Goal: Task Accomplishment & Management: Use online tool/utility

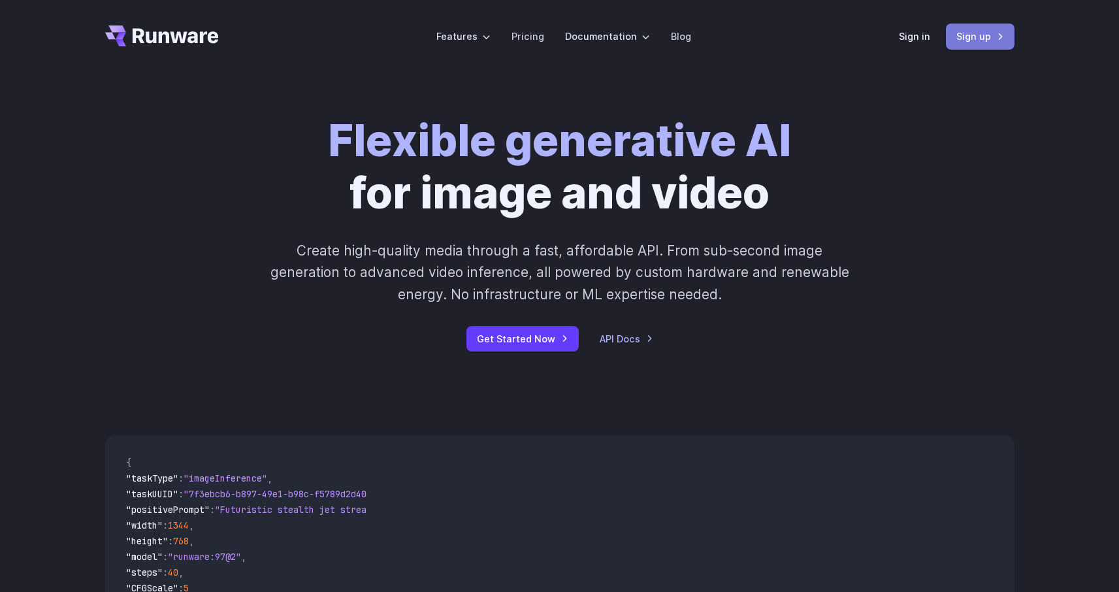
click at [974, 36] on link "Sign up" at bounding box center [980, 36] width 69 height 25
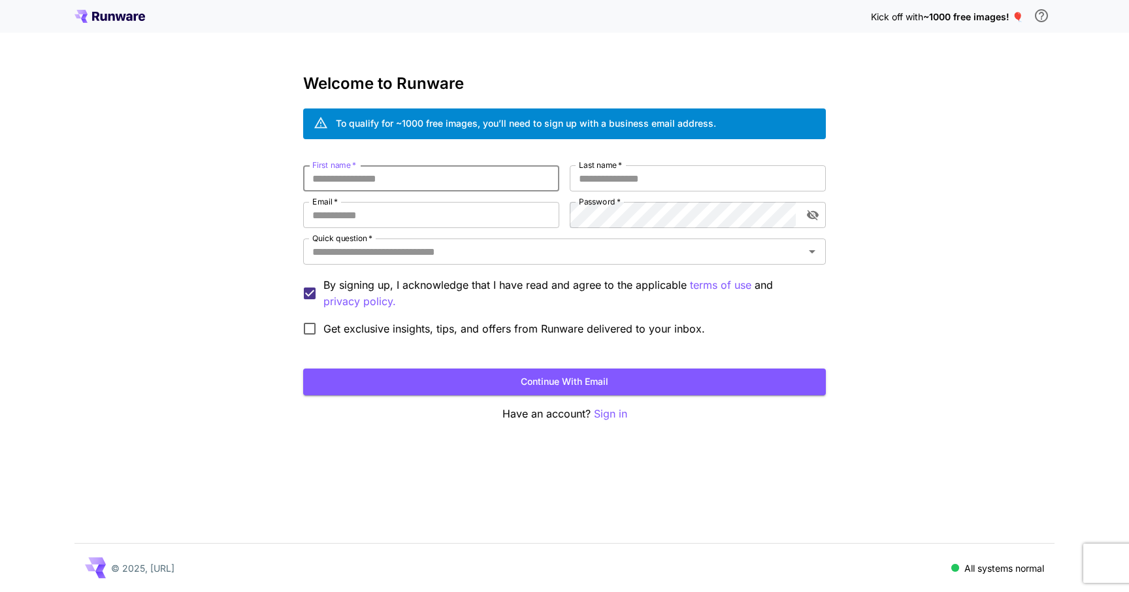
click at [482, 179] on input "First name   *" at bounding box center [431, 178] width 256 height 26
type input "*****"
type input "**********"
click at [414, 380] on button "Continue with email" at bounding box center [564, 382] width 523 height 27
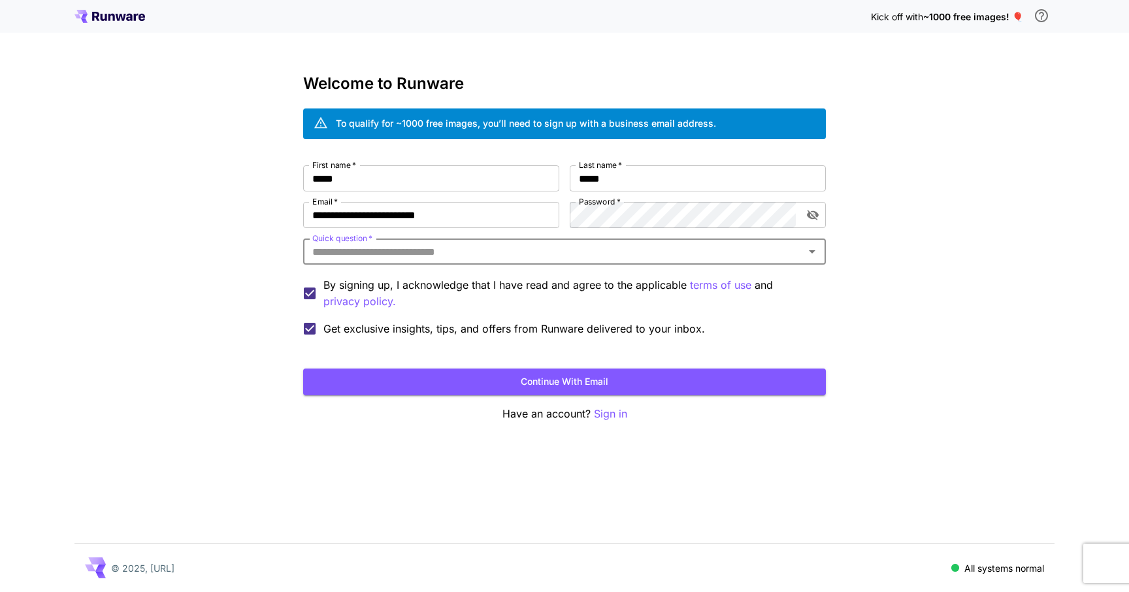
click at [372, 256] on input "Quick question   *" at bounding box center [553, 251] width 493 height 18
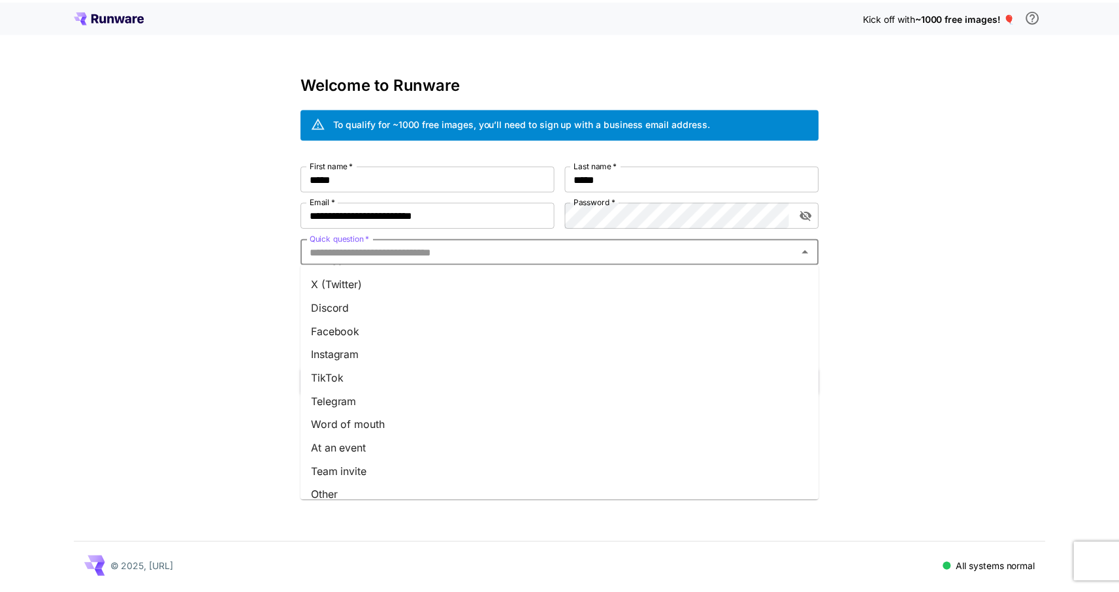
scroll to position [126, 0]
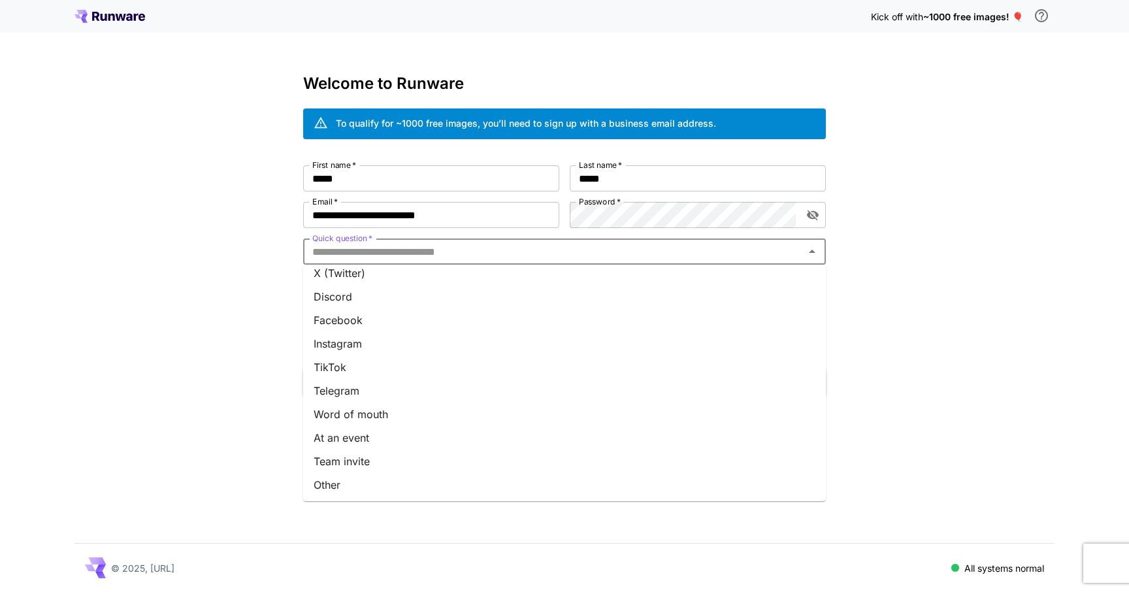
click at [391, 412] on li "Word of mouth" at bounding box center [564, 415] width 523 height 24
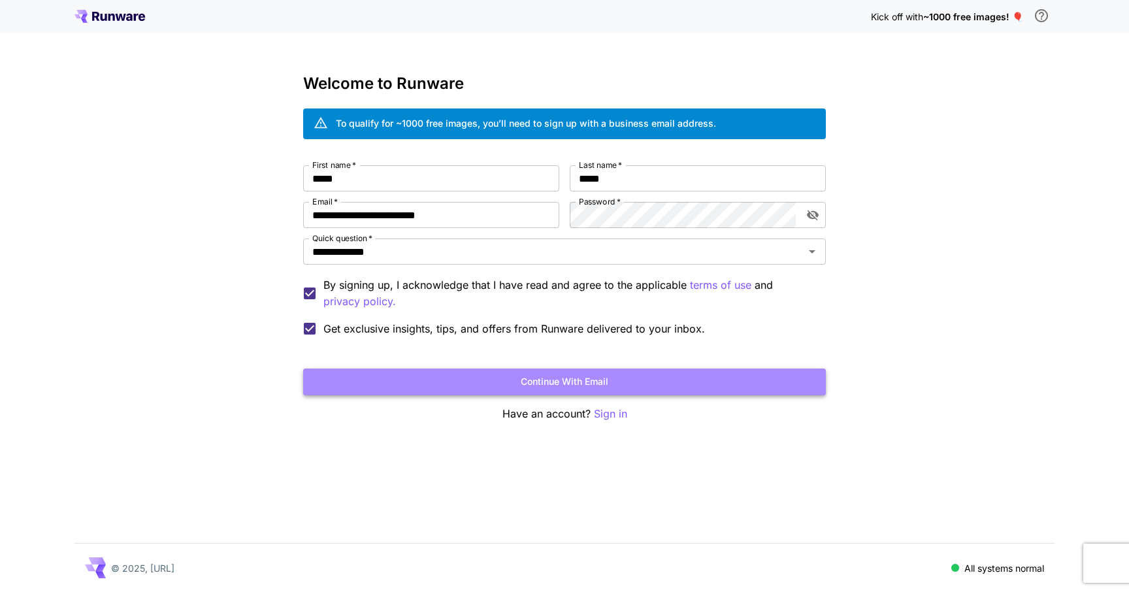
click at [577, 382] on button "Continue with email" at bounding box center [564, 382] width 523 height 27
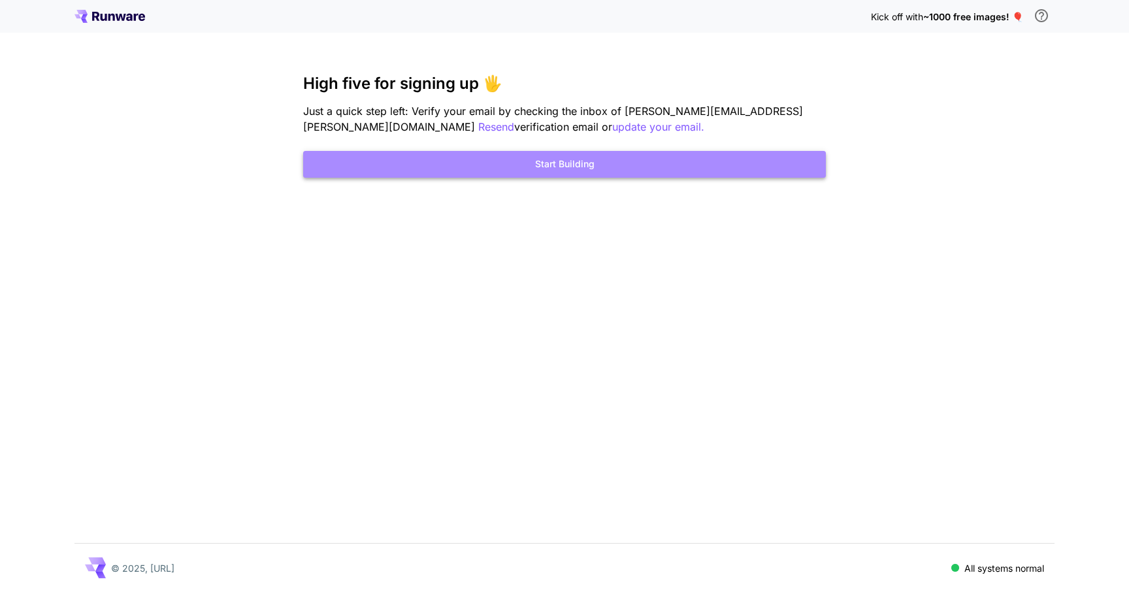
click at [548, 164] on button "Start Building" at bounding box center [564, 164] width 523 height 27
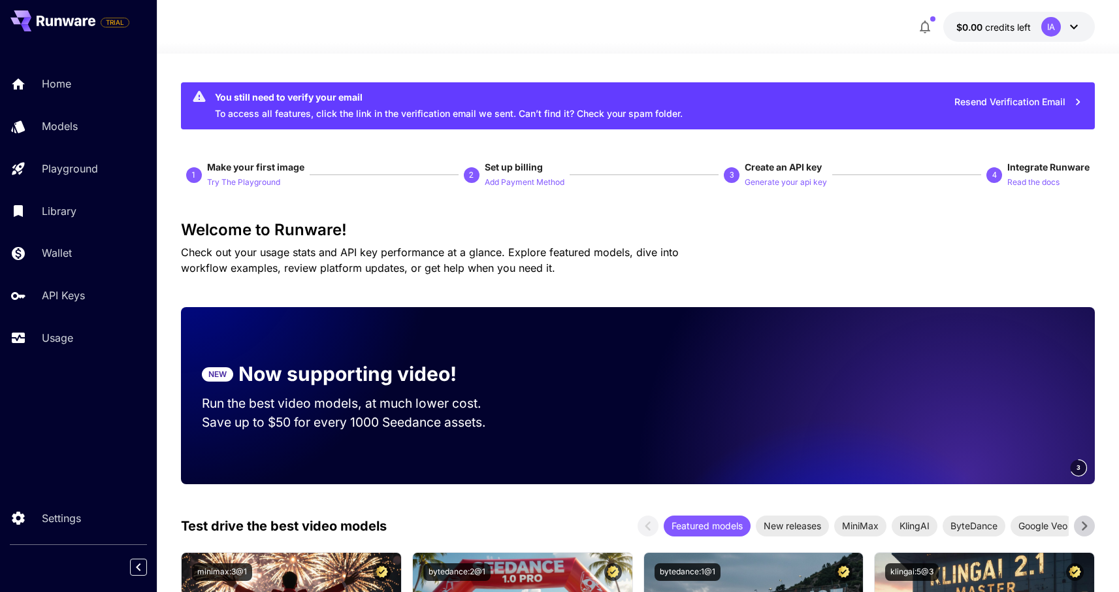
click at [1070, 26] on icon at bounding box center [1074, 27] width 16 height 16
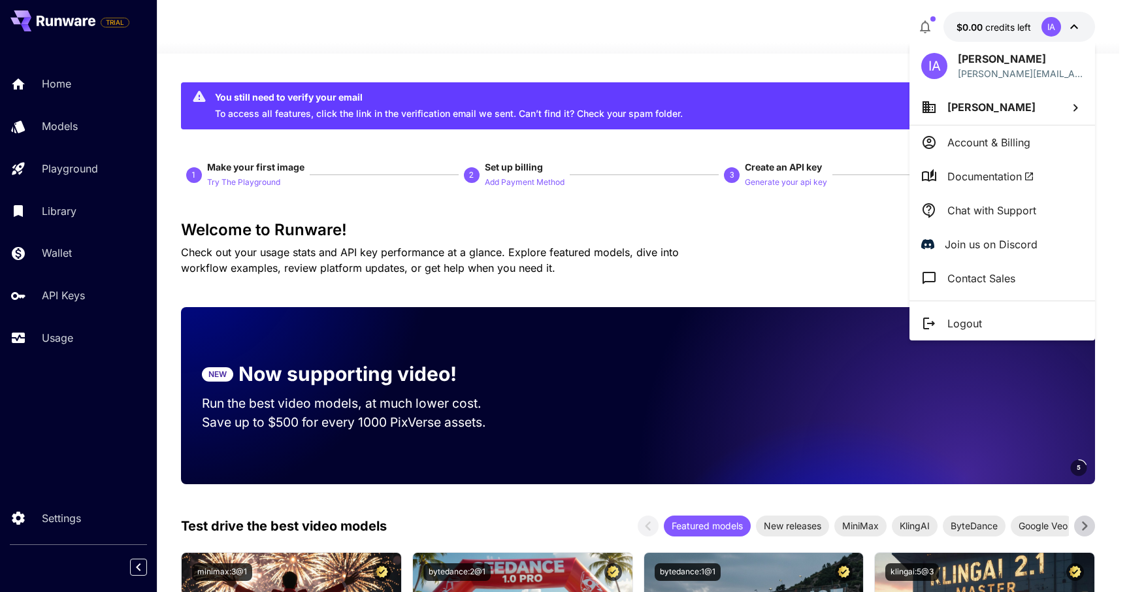
click at [569, 35] on div at bounding box center [564, 296] width 1129 height 592
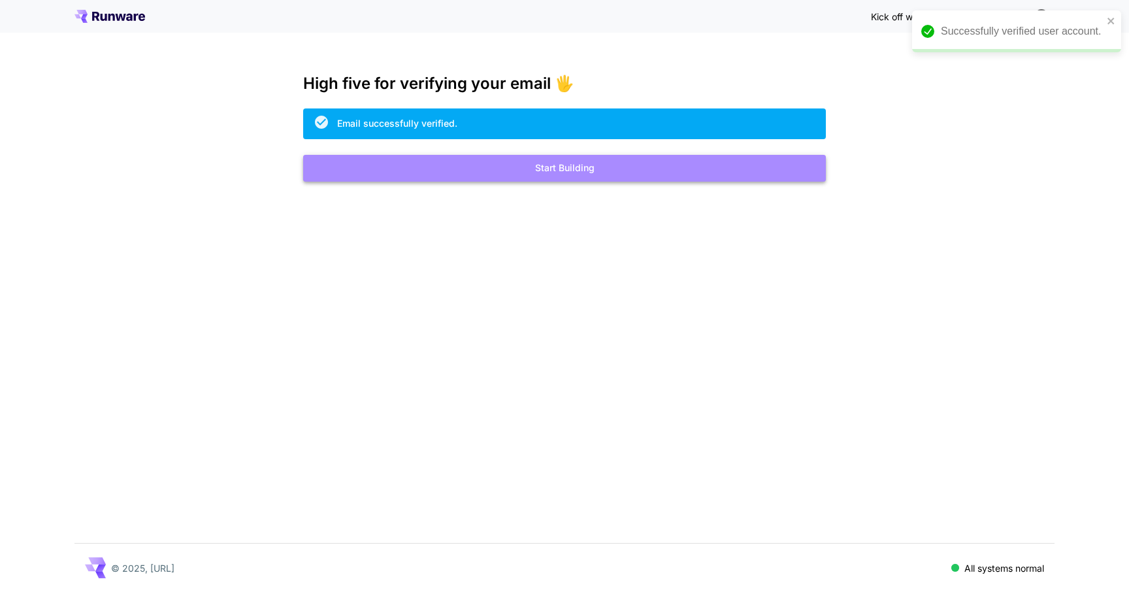
click at [543, 169] on button "Start Building" at bounding box center [564, 168] width 523 height 27
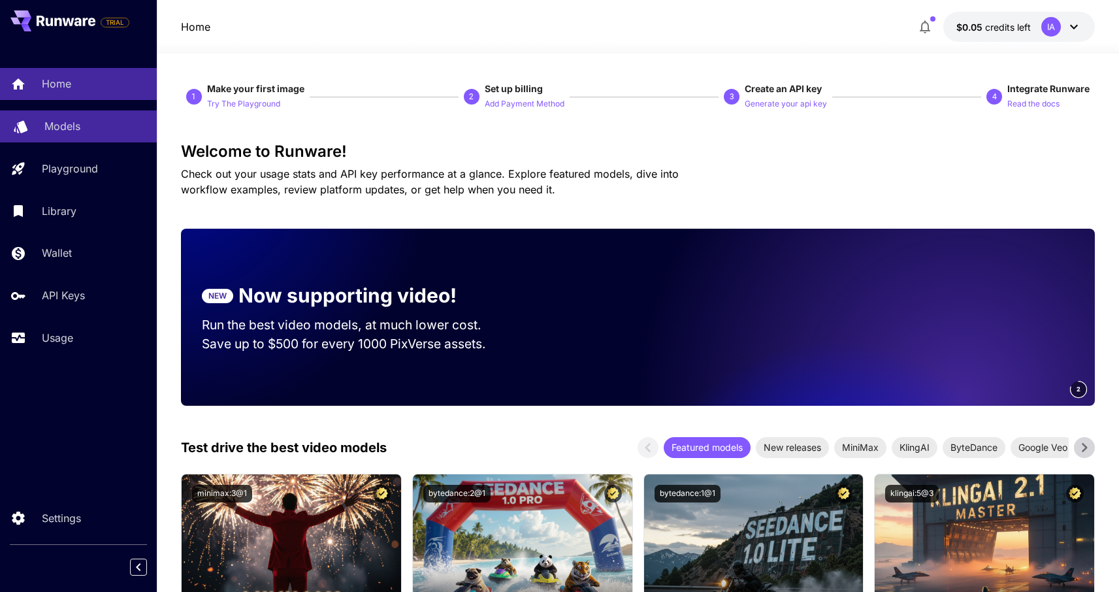
click at [54, 112] on link "Models" at bounding box center [78, 126] width 157 height 32
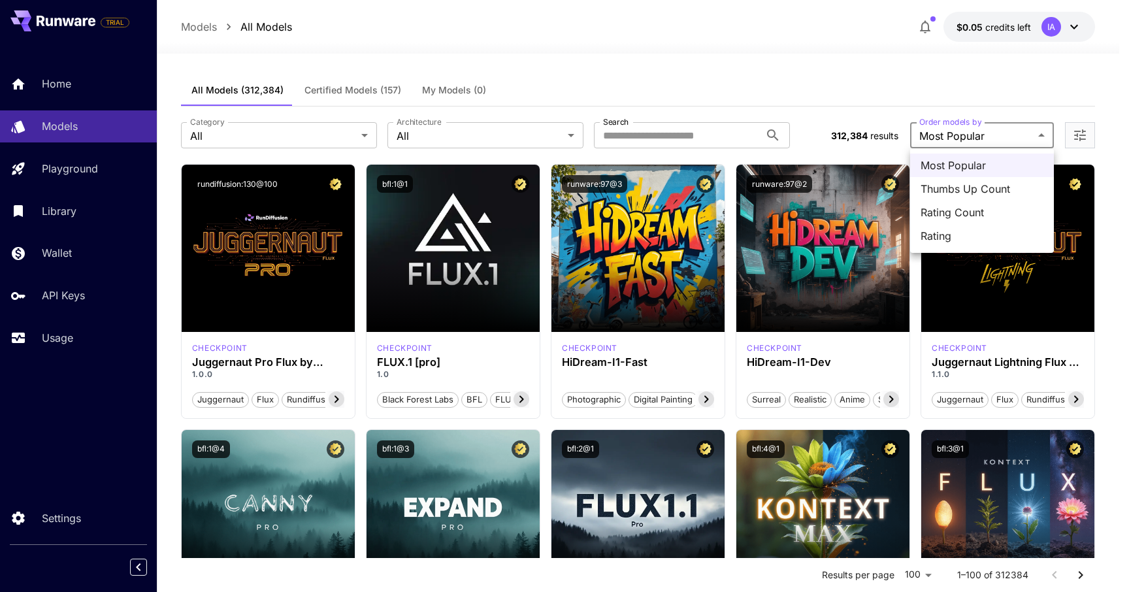
click at [949, 234] on span "Rating" at bounding box center [982, 236] width 123 height 16
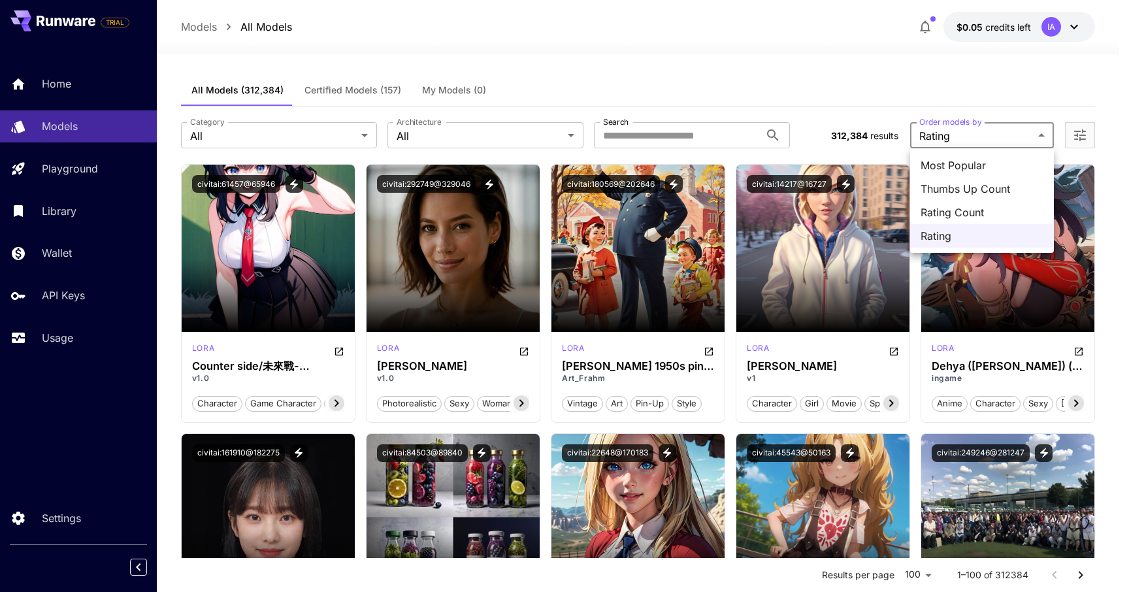
click at [979, 187] on span "Thumbs Up Count" at bounding box center [982, 189] width 123 height 16
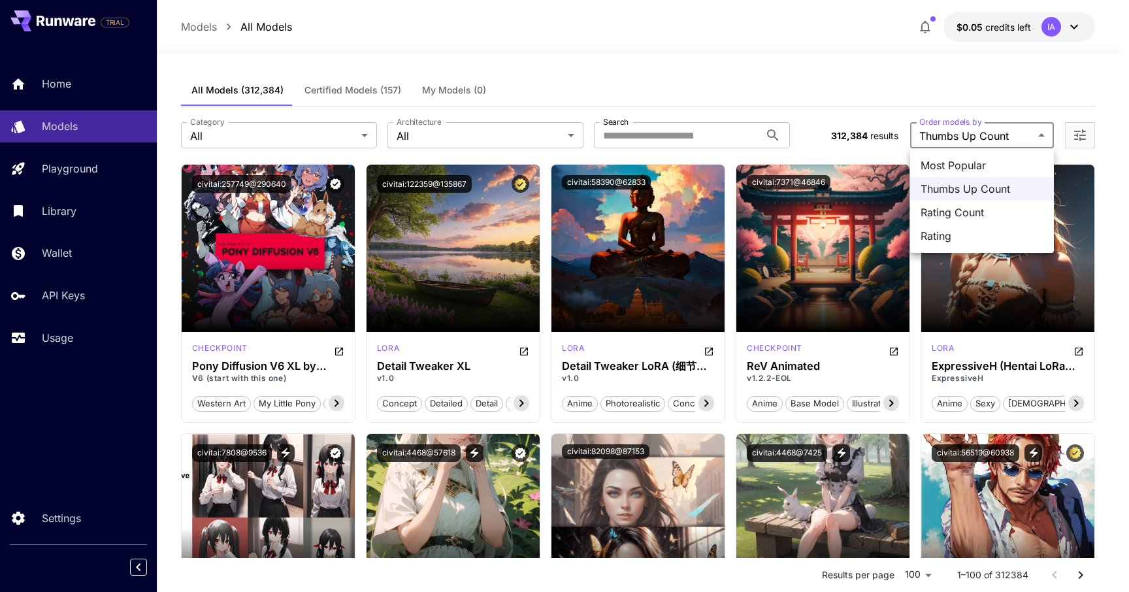
click at [952, 229] on span "Rating" at bounding box center [982, 236] width 123 height 16
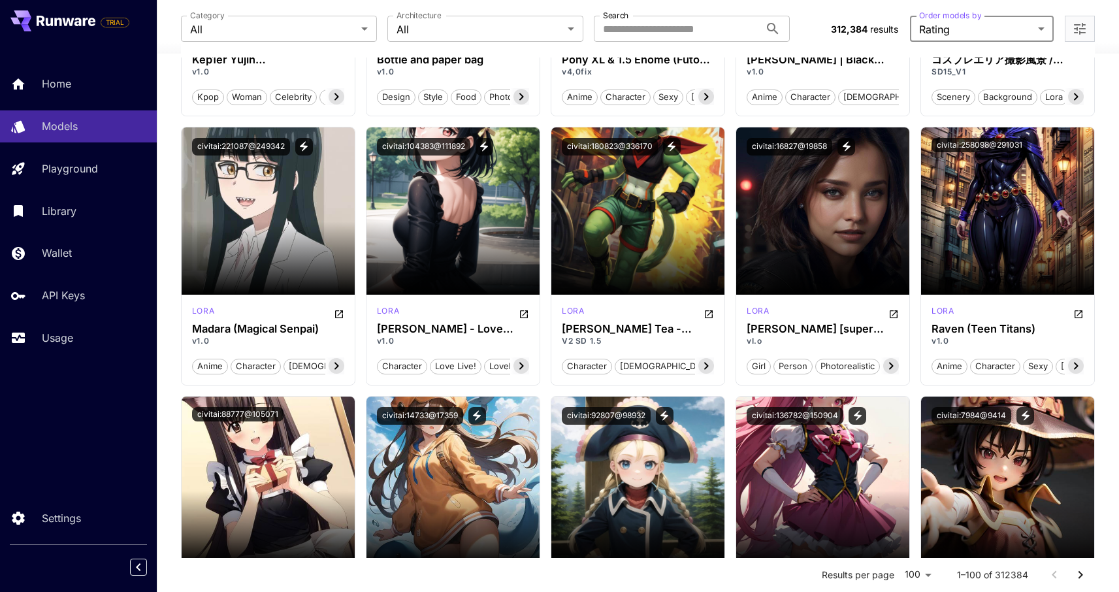
scroll to position [572, 0]
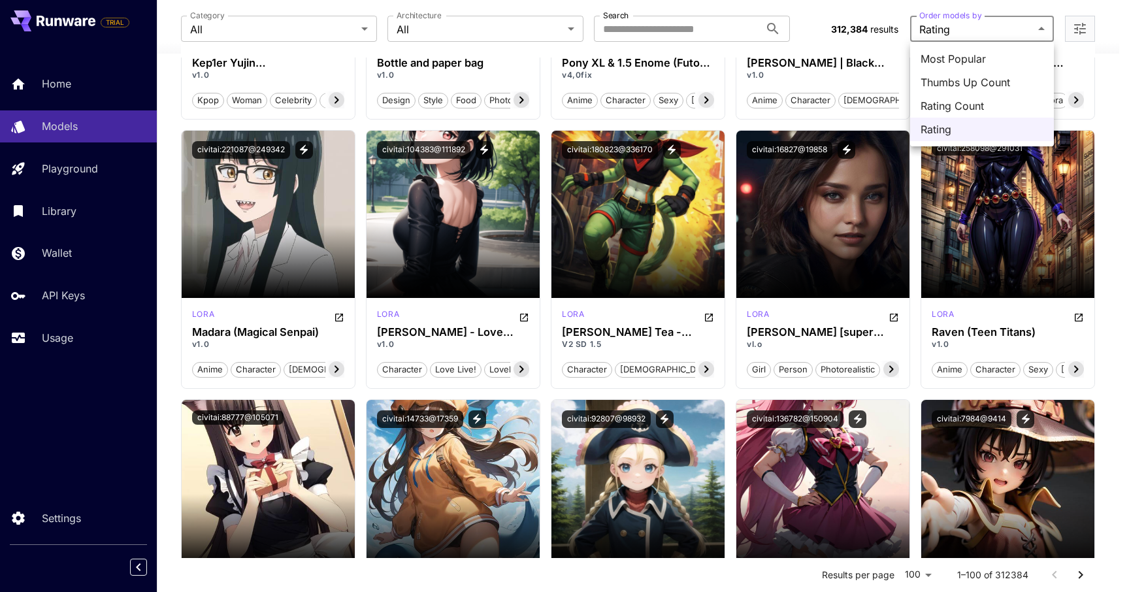
click at [993, 56] on span "Most Popular" at bounding box center [982, 59] width 123 height 16
type input "**********"
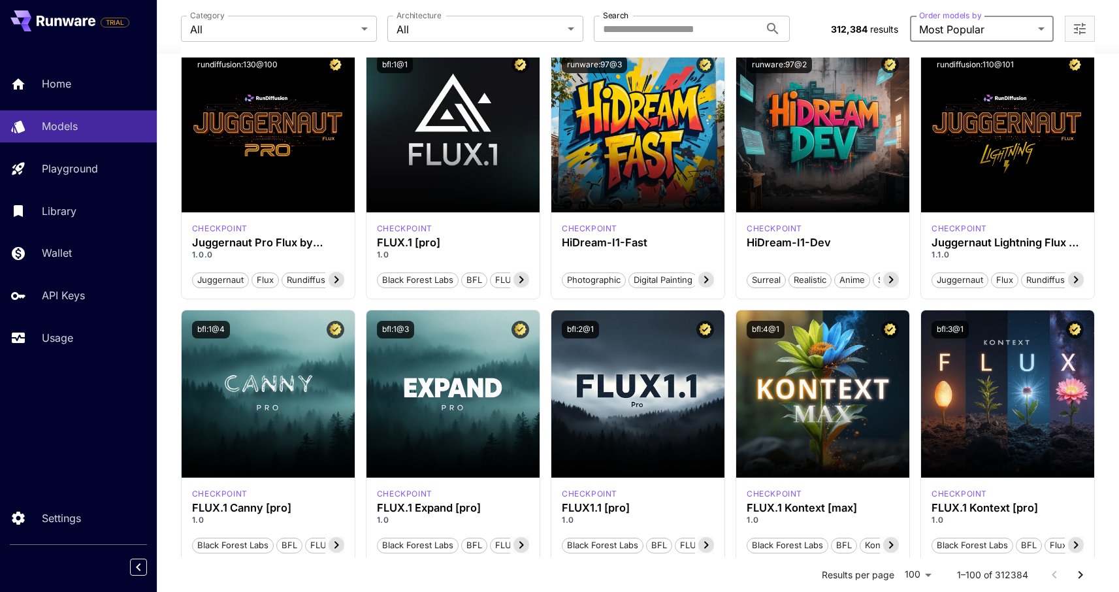
scroll to position [0, 0]
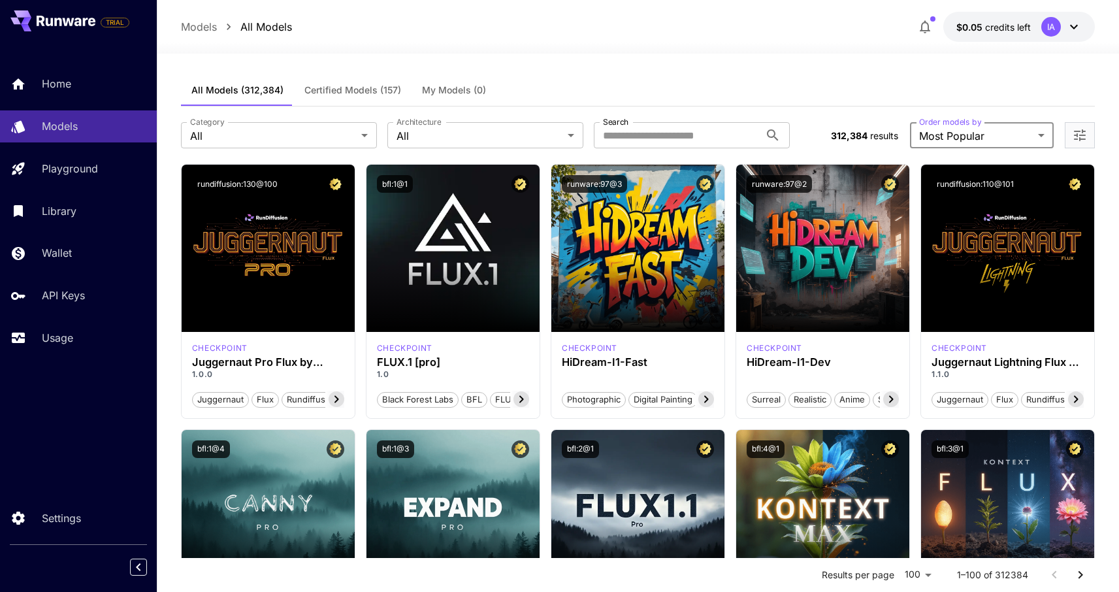
click at [369, 91] on span "Certified Models (157)" at bounding box center [353, 90] width 97 height 12
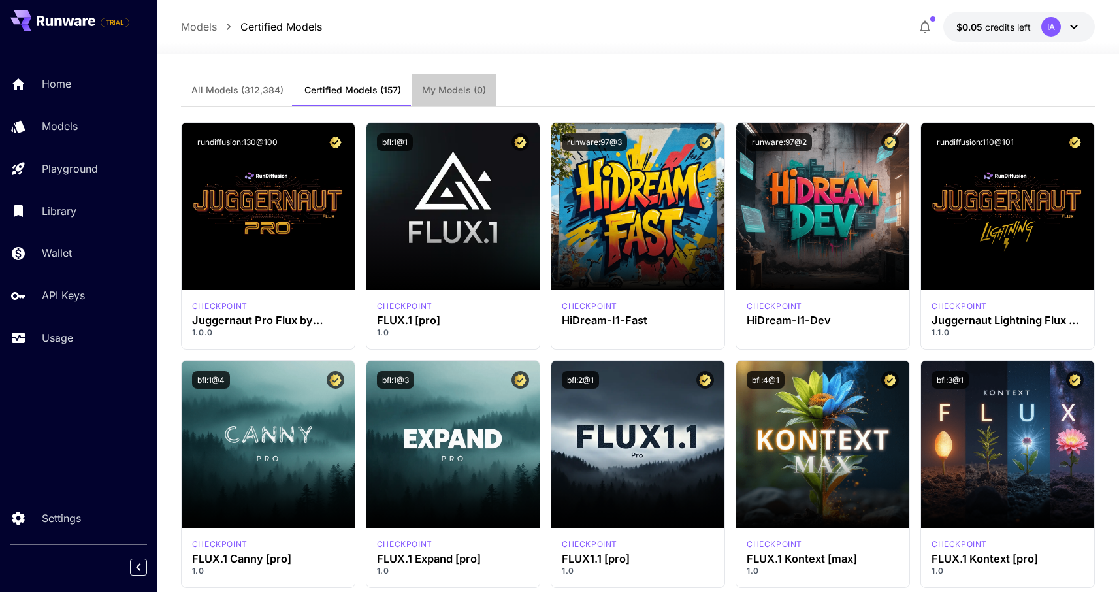
click at [440, 93] on span "My Models (0)" at bounding box center [454, 90] width 64 height 12
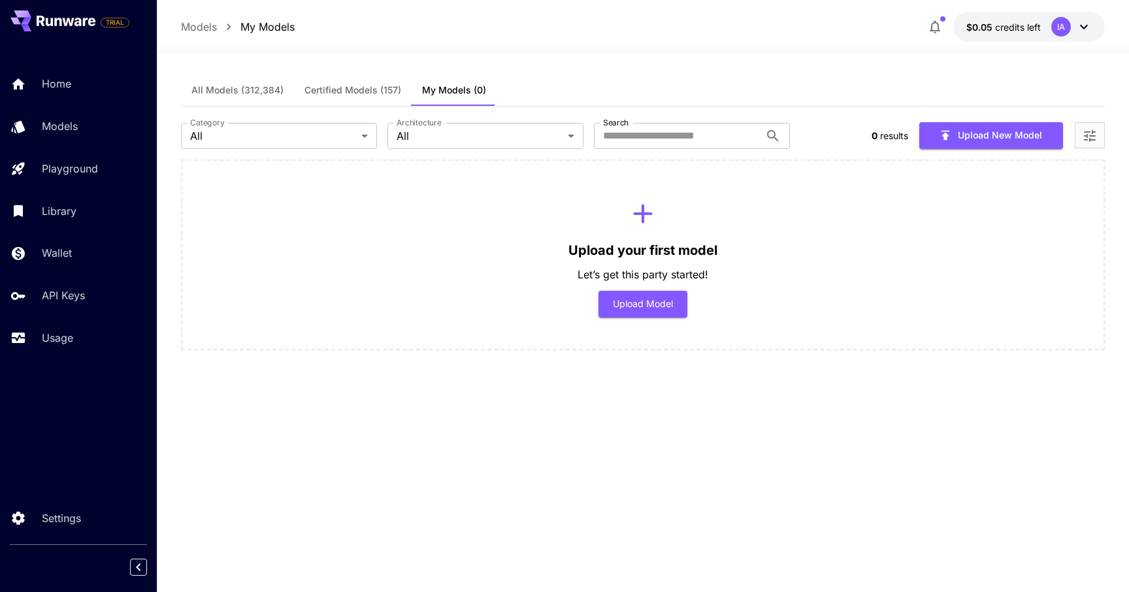
click at [265, 88] on span "All Models (312,384)" at bounding box center [237, 90] width 92 height 12
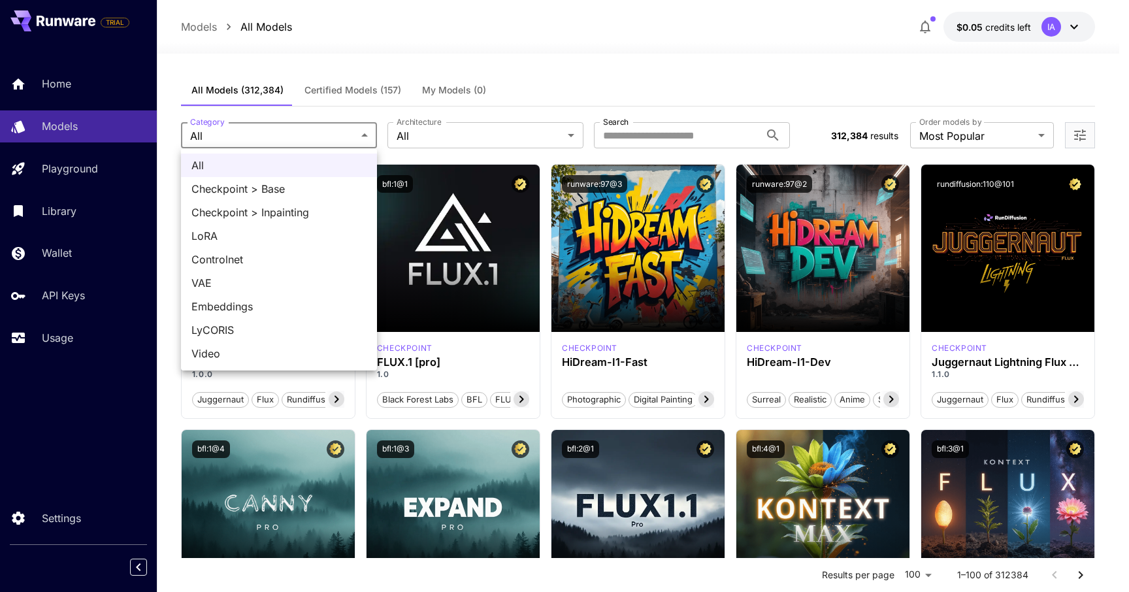
click at [439, 134] on div at bounding box center [564, 296] width 1129 height 592
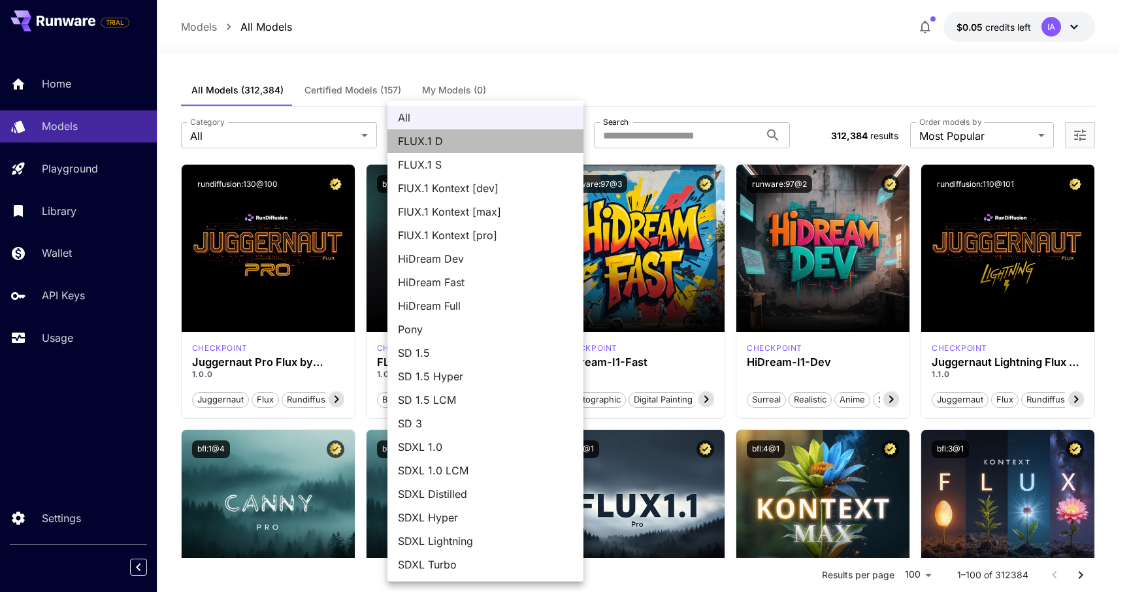
click at [439, 134] on span "FLUX.1 D" at bounding box center [485, 141] width 175 height 16
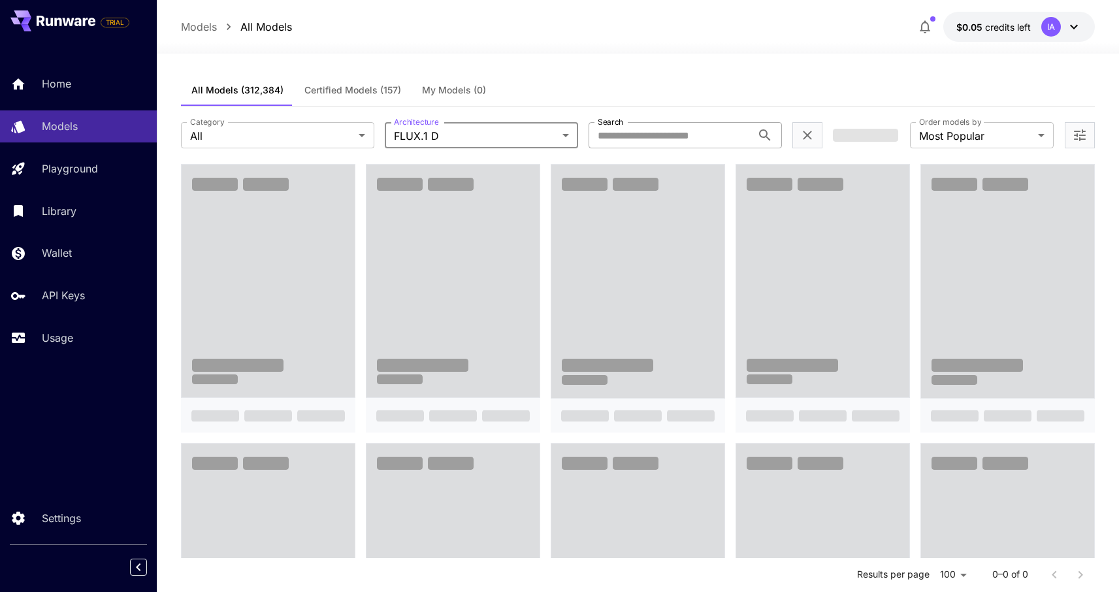
click at [601, 140] on input "Search" at bounding box center [670, 135] width 163 height 26
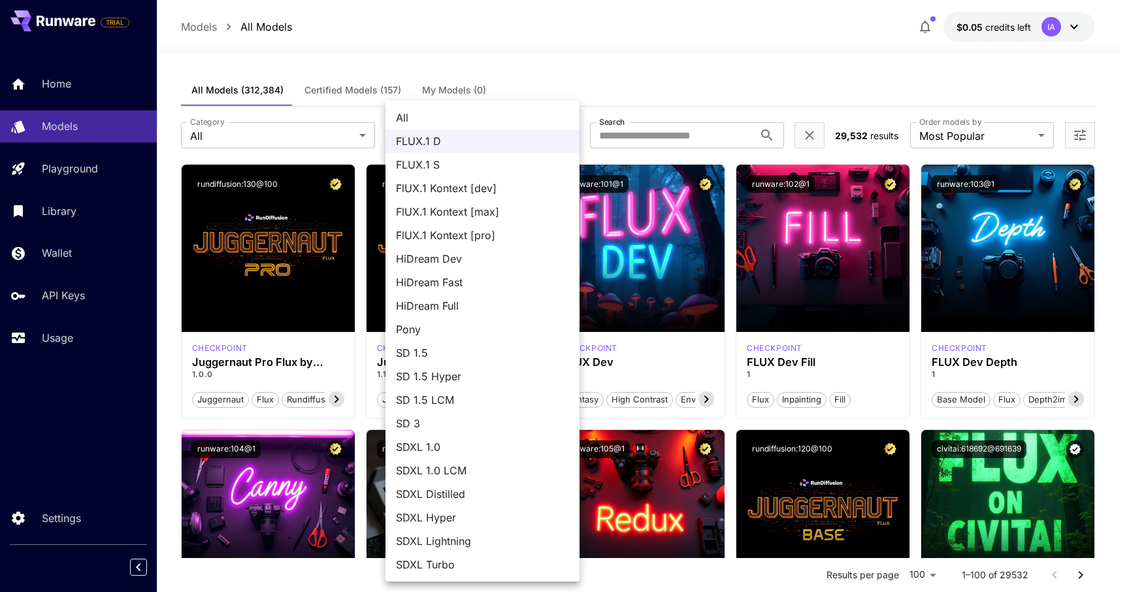
click at [481, 121] on span "All" at bounding box center [482, 118] width 173 height 16
type input "***"
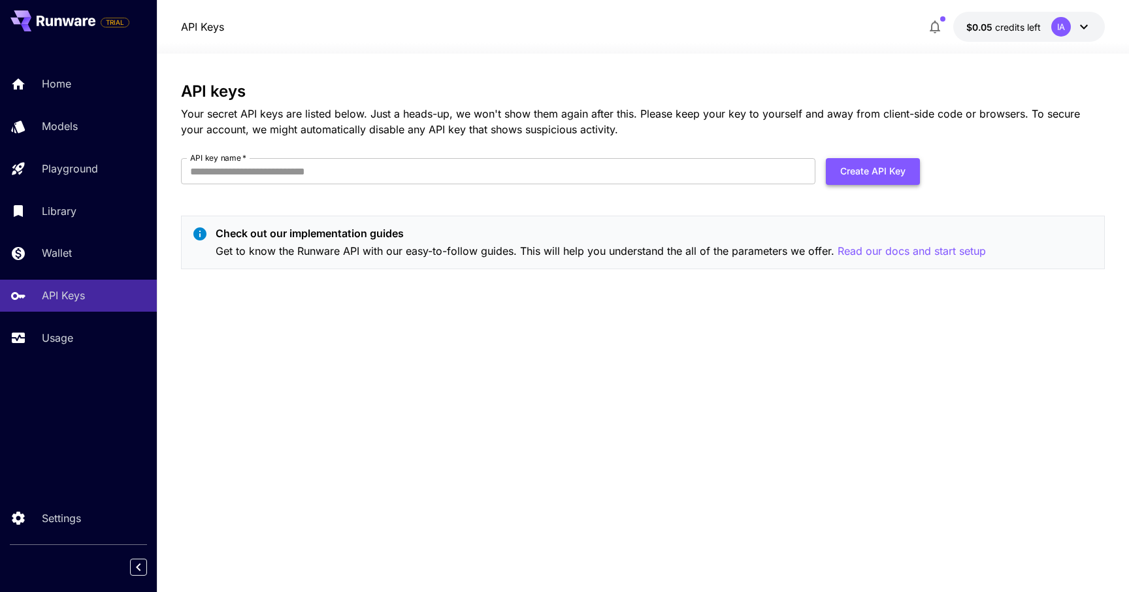
click at [840, 167] on button "Create API Key" at bounding box center [873, 171] width 94 height 27
click at [682, 162] on input "API key name   *" at bounding box center [498, 171] width 635 height 26
type input "**********"
click at [876, 174] on button "Create API Key" at bounding box center [873, 171] width 94 height 27
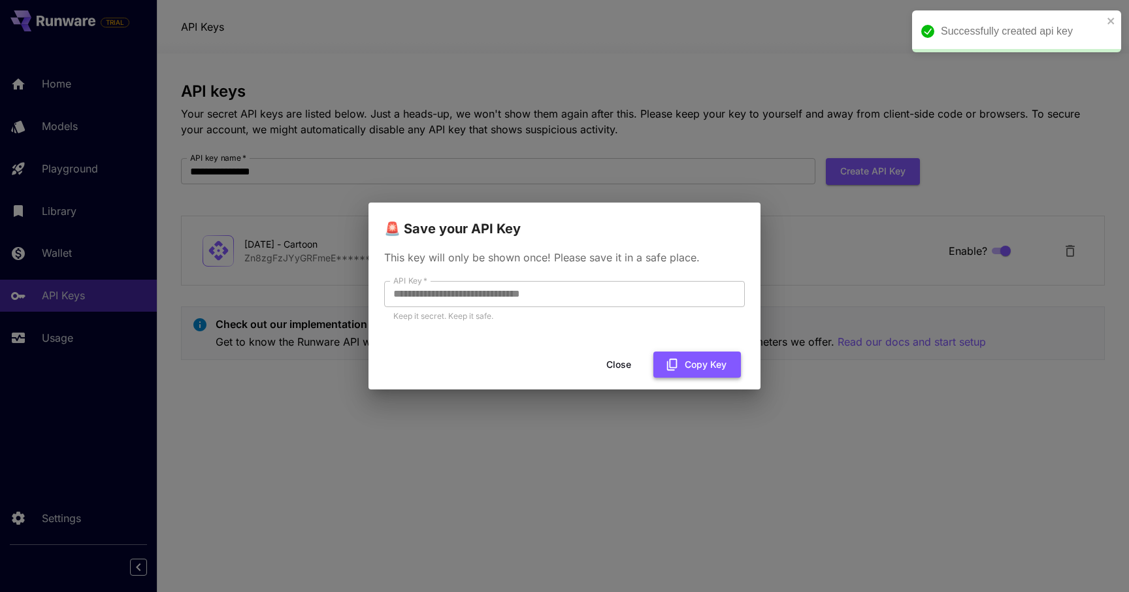
click at [690, 363] on button "Copy Key" at bounding box center [697, 365] width 88 height 27
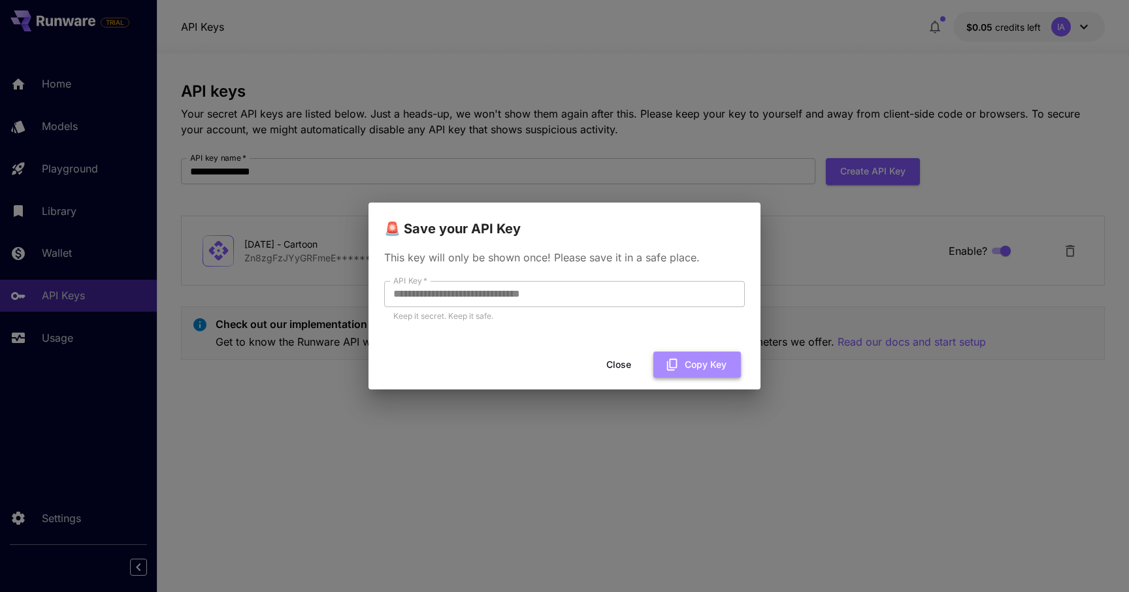
click at [714, 361] on button "Copy Key" at bounding box center [697, 365] width 88 height 27
